Goal: Find contact information

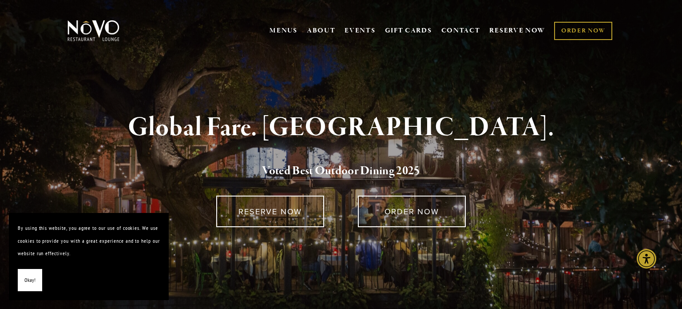
click at [25, 273] on button "Okay!" at bounding box center [30, 280] width 24 height 23
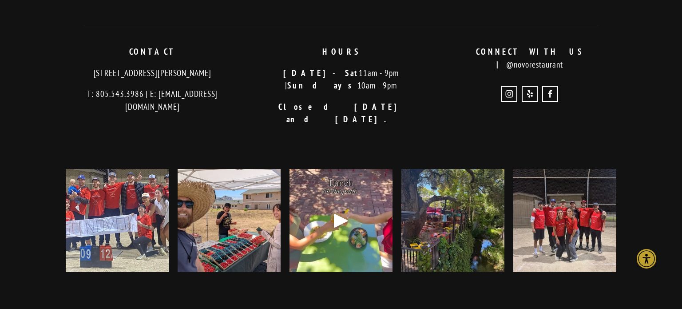
scroll to position [1865, 0]
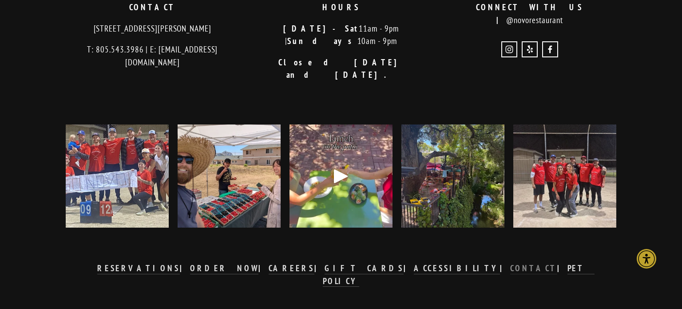
click at [510, 262] on strong "CONTACT" at bounding box center [533, 267] width 47 height 11
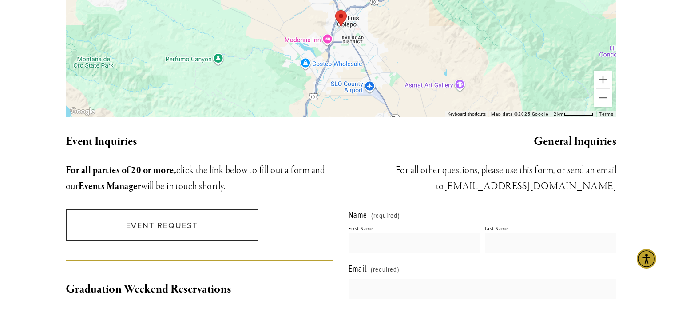
scroll to position [732, 0]
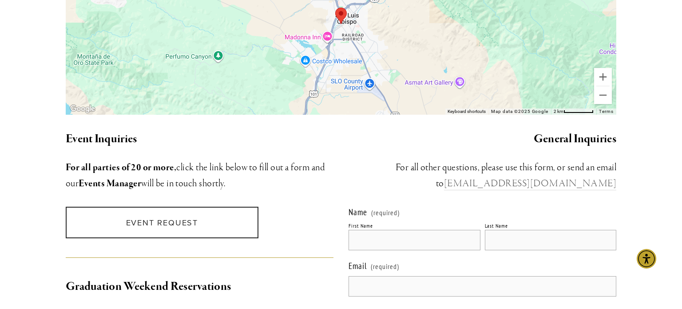
click at [540, 177] on link "[EMAIL_ADDRESS][DOMAIN_NAME]" at bounding box center [530, 183] width 172 height 13
